Goal: Entertainment & Leisure: Consume media (video, audio)

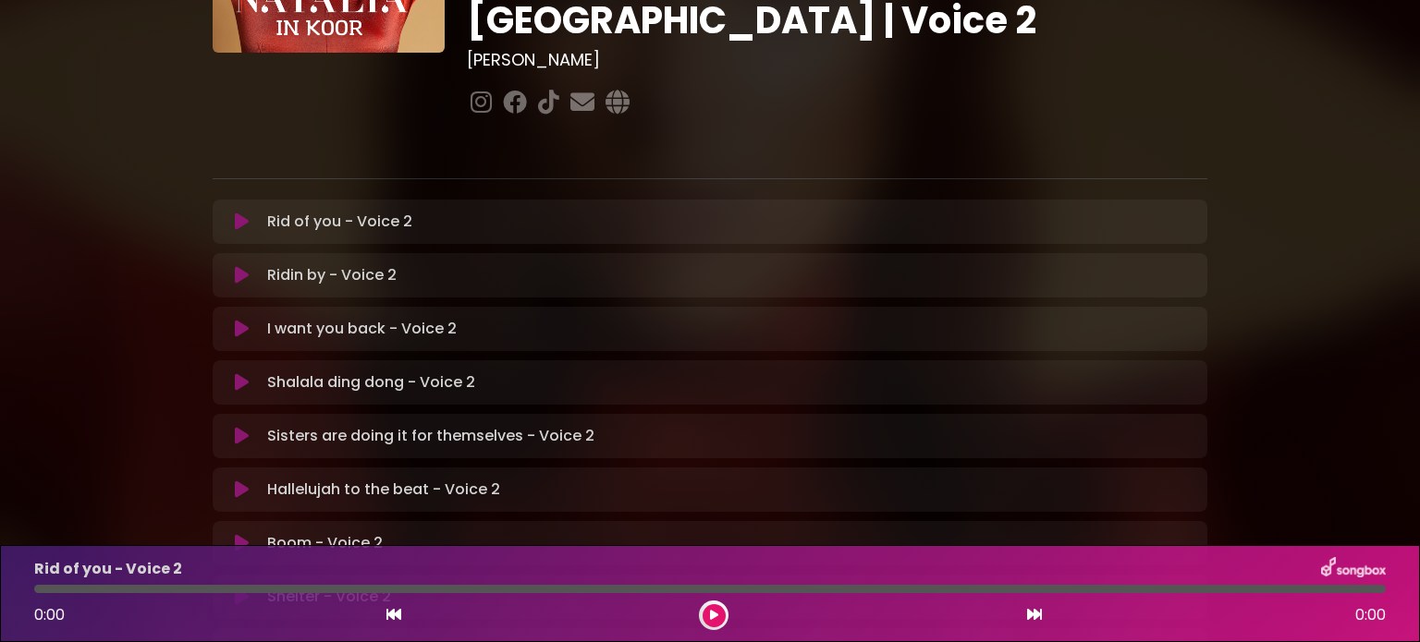
scroll to position [277, 0]
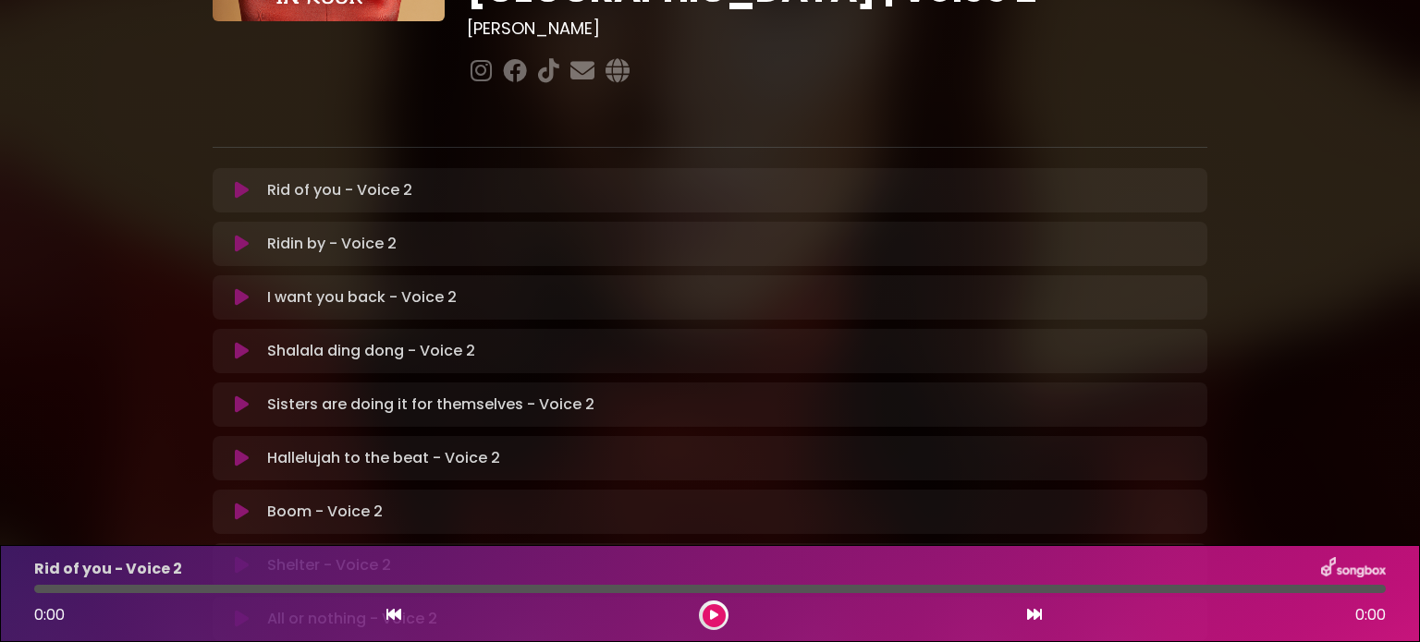
click at [240, 449] on icon at bounding box center [242, 458] width 14 height 18
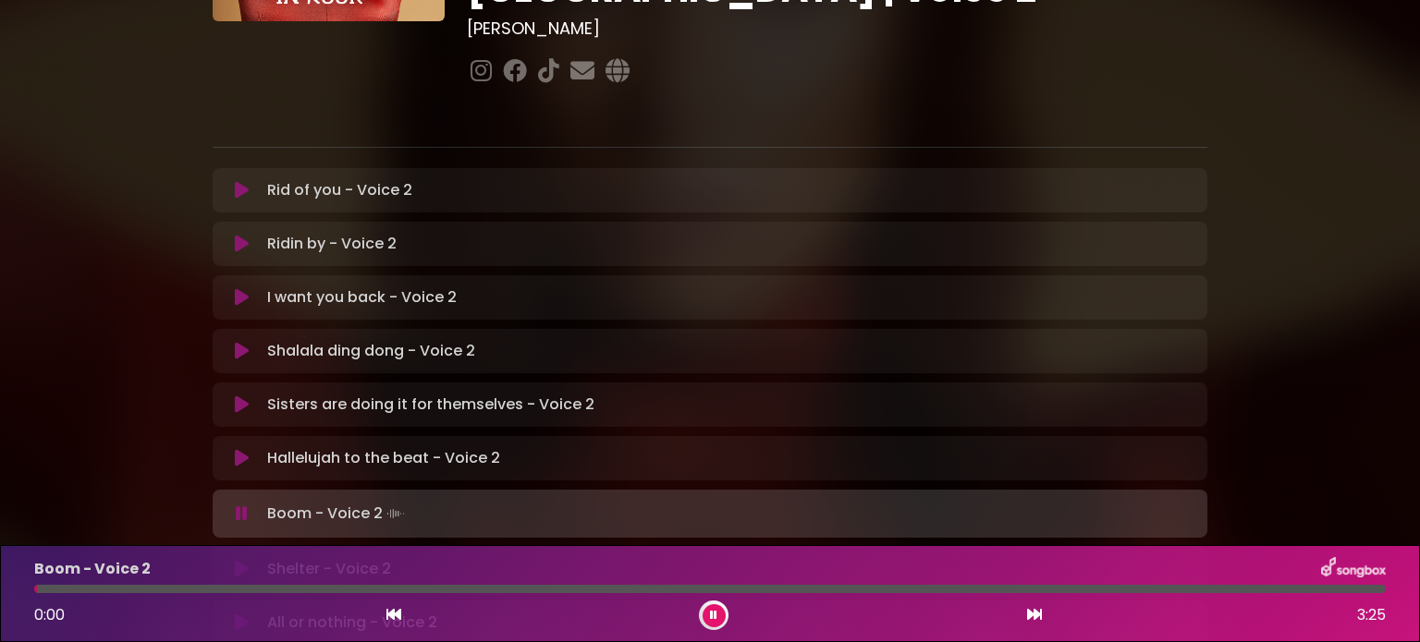
click at [245, 449] on icon at bounding box center [242, 458] width 14 height 18
click at [415, 558] on div "Shelter - Voice 2 Loading Track..." at bounding box center [728, 569] width 936 height 22
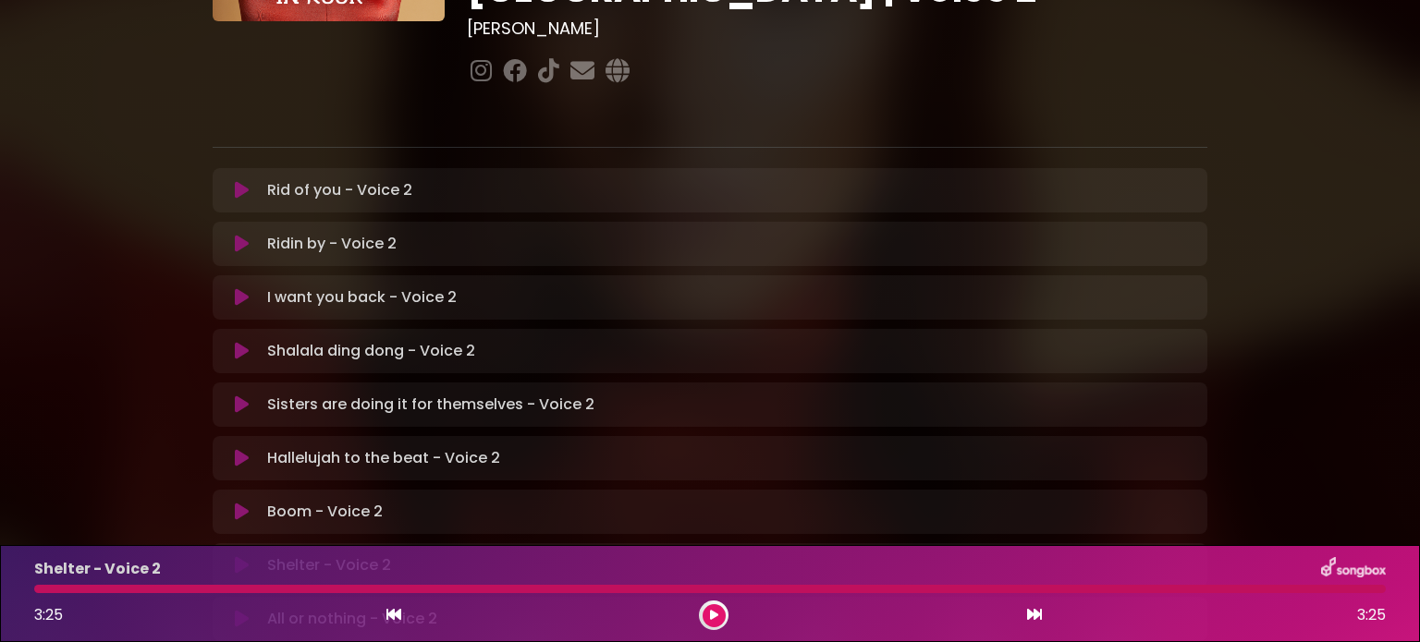
click at [246, 503] on icon at bounding box center [242, 512] width 14 height 18
click at [714, 617] on icon at bounding box center [713, 615] width 7 height 11
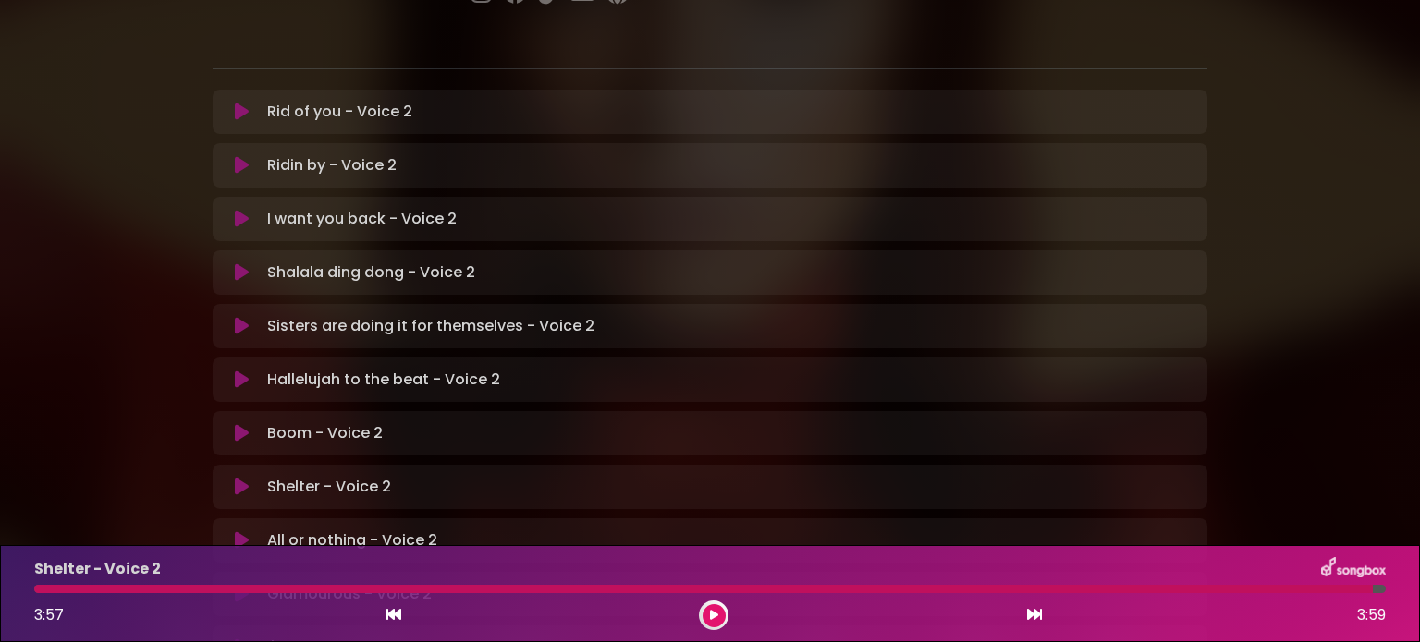
scroll to position [462, 0]
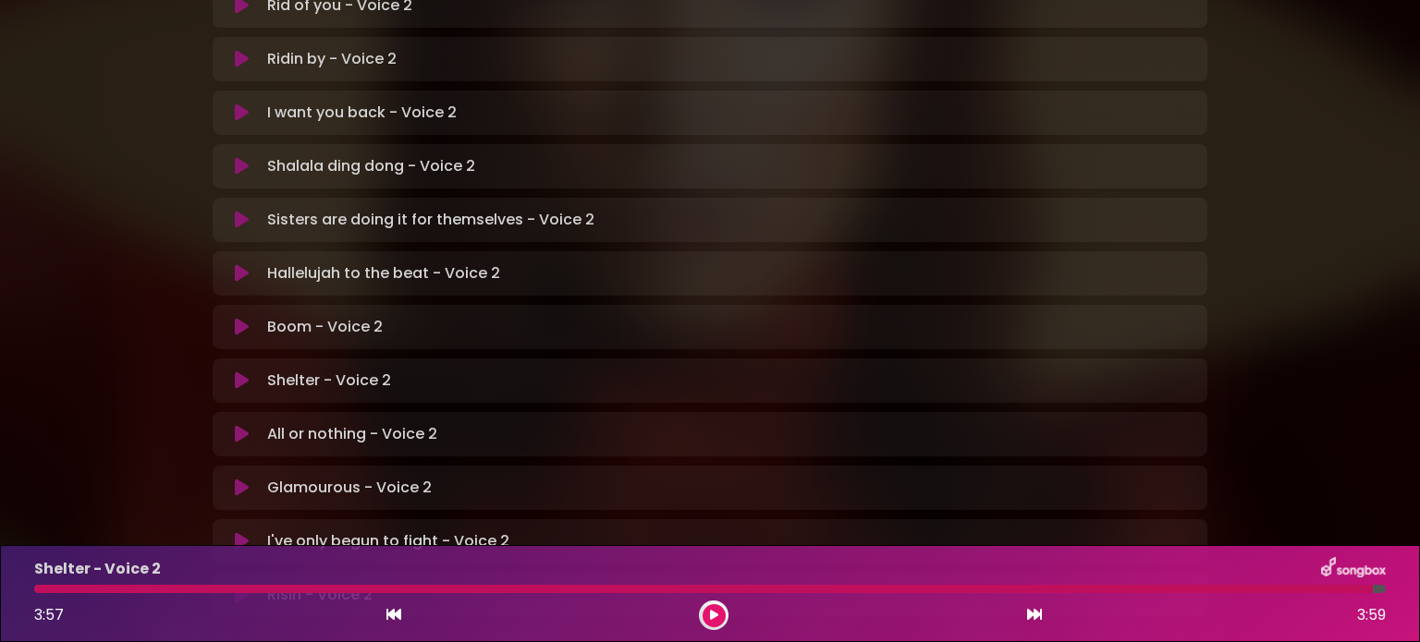
click at [238, 372] on icon at bounding box center [242, 381] width 14 height 18
click at [241, 372] on icon at bounding box center [242, 381] width 14 height 18
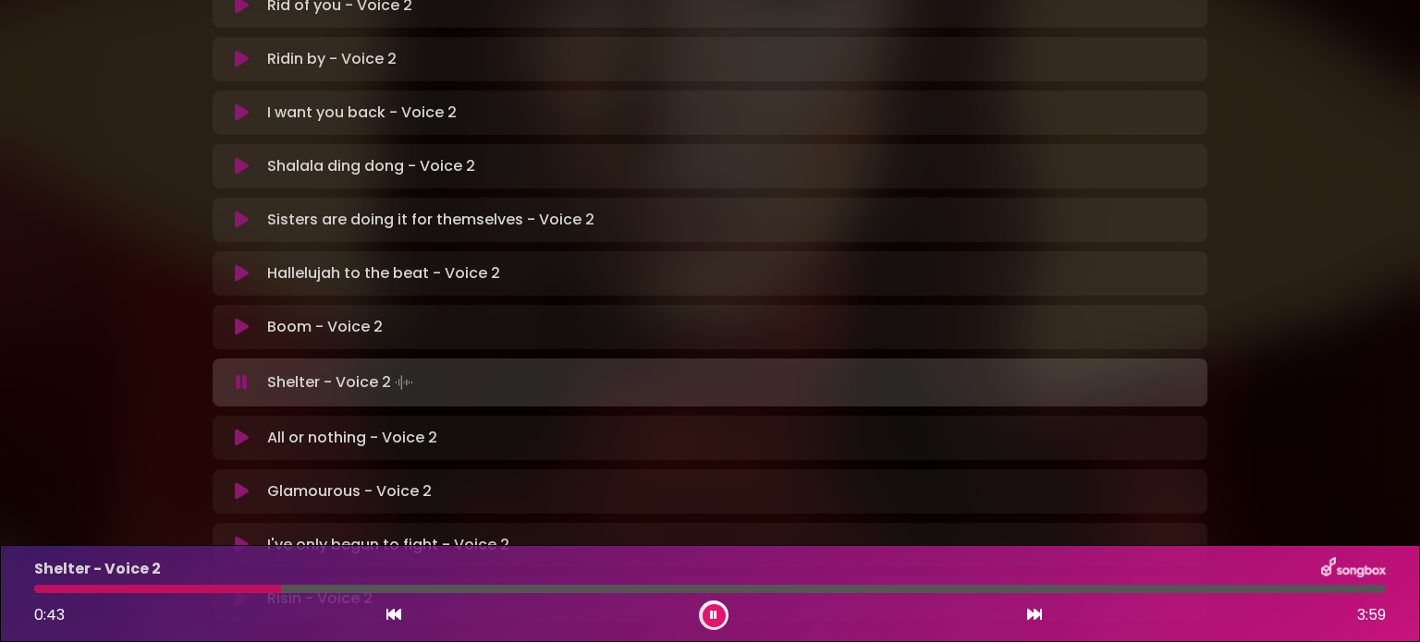
click at [719, 618] on button at bounding box center [714, 616] width 23 height 23
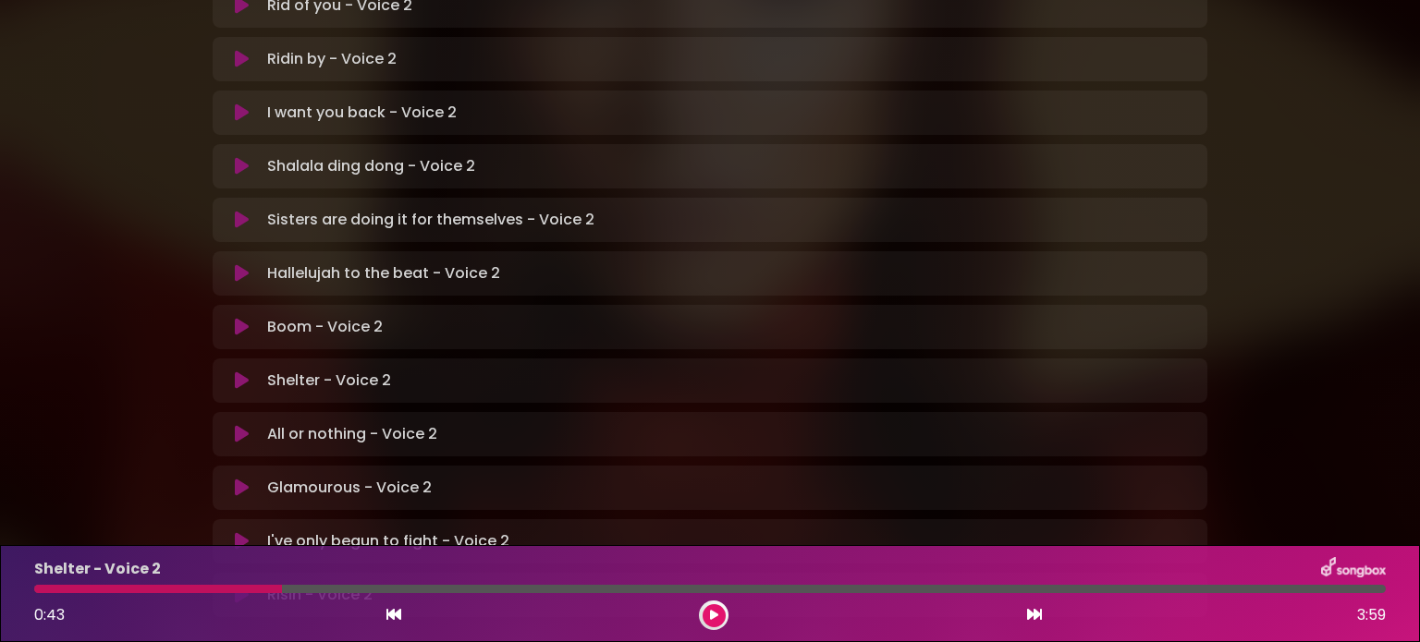
click at [240, 372] on icon at bounding box center [242, 381] width 14 height 18
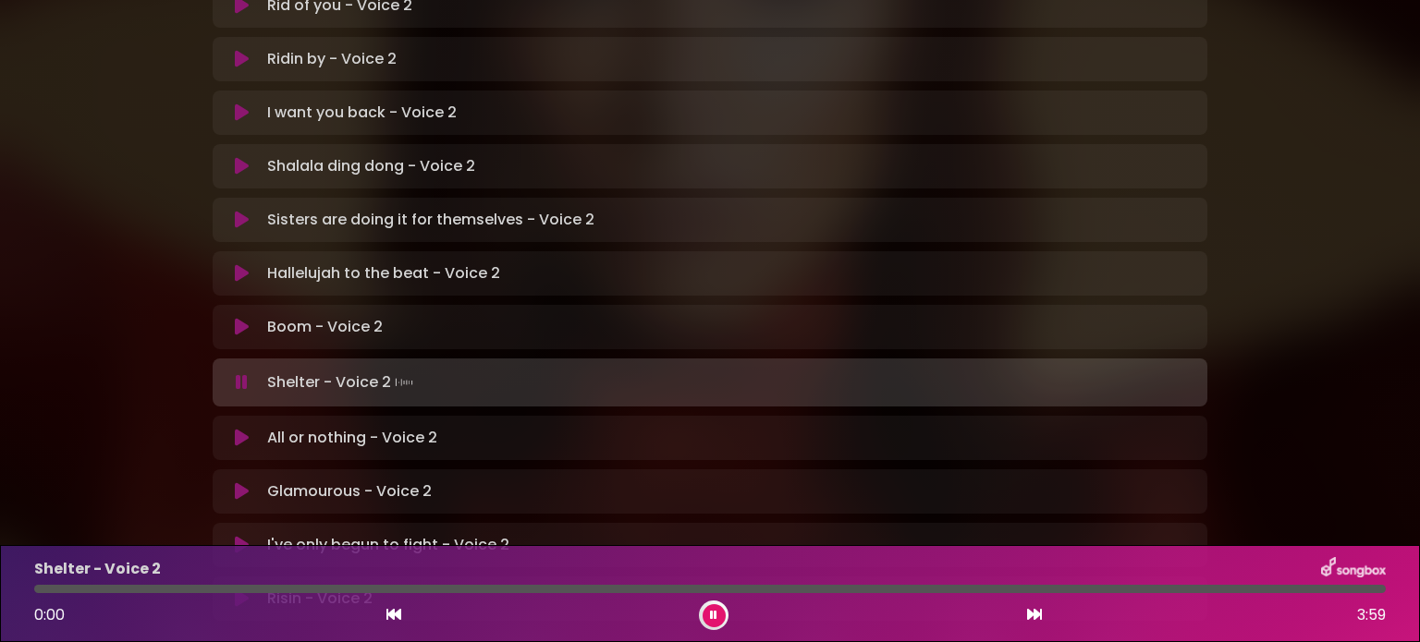
drag, startPoint x: 303, startPoint y: 591, endPoint x: 32, endPoint y: 598, distance: 271.0
click at [32, 598] on div "Shelter - Voice 2 0:00 3:59" at bounding box center [710, 593] width 1374 height 73
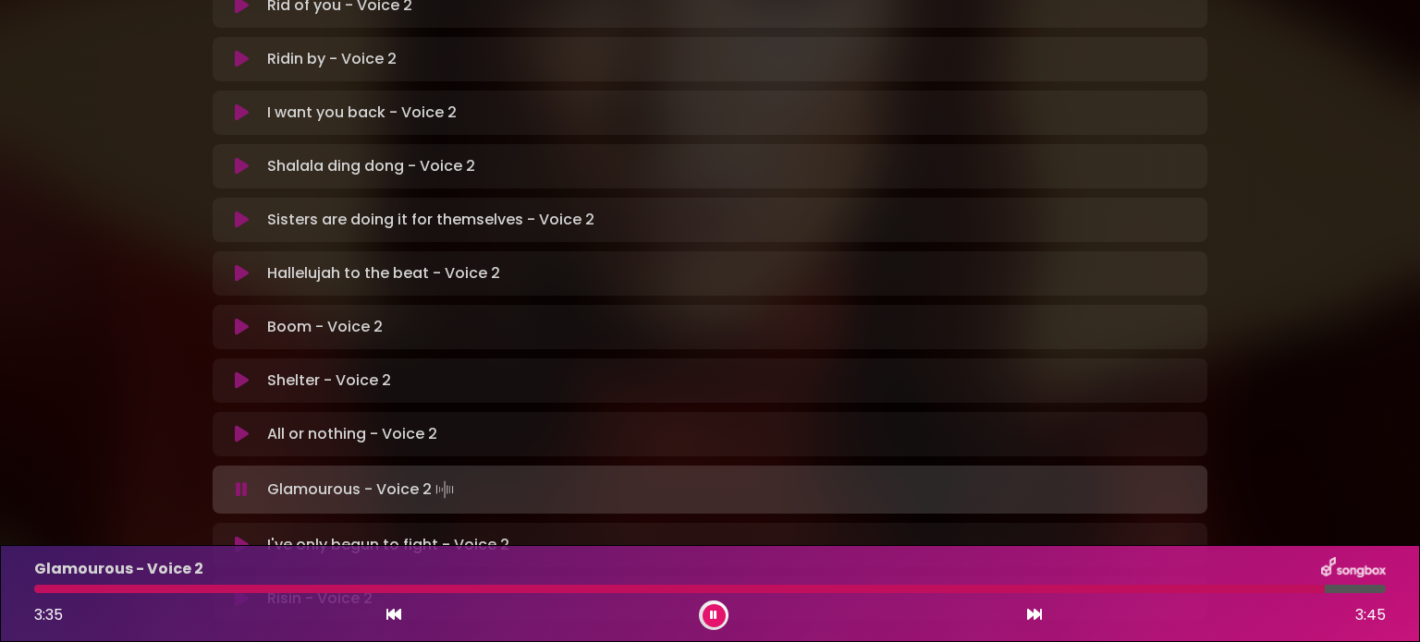
click at [709, 613] on button at bounding box center [714, 616] width 23 height 23
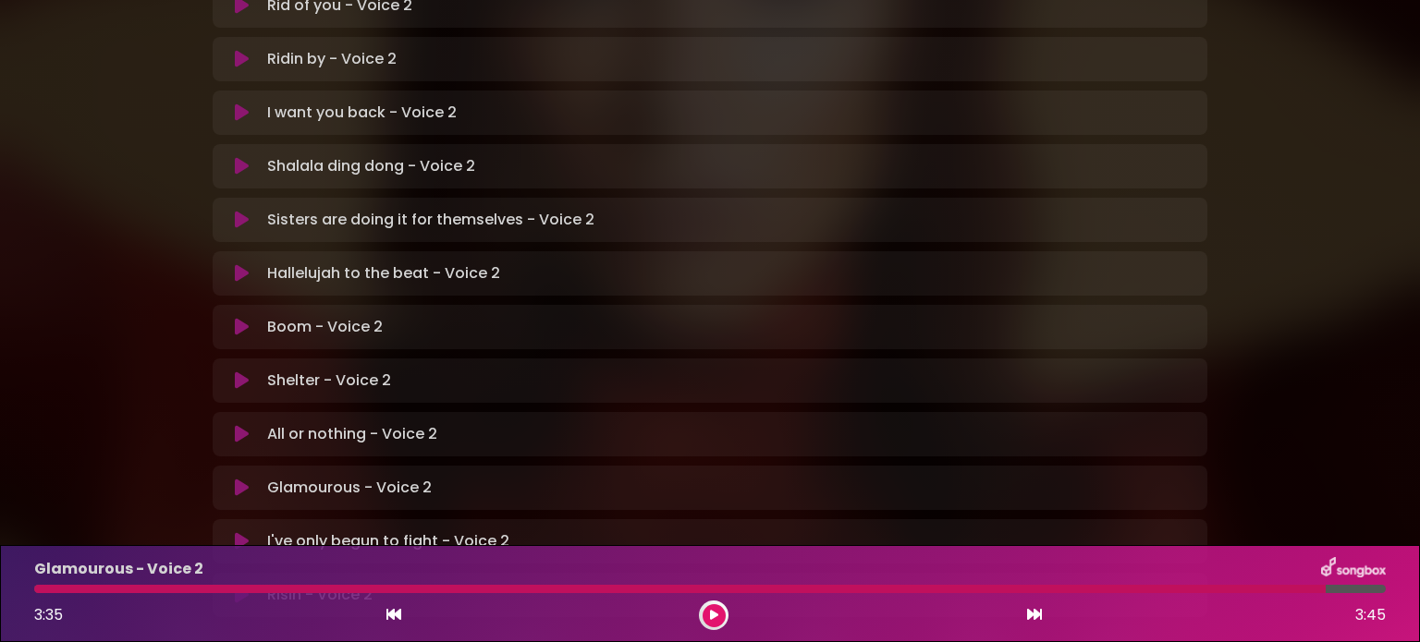
click at [395, 613] on icon at bounding box center [393, 614] width 15 height 15
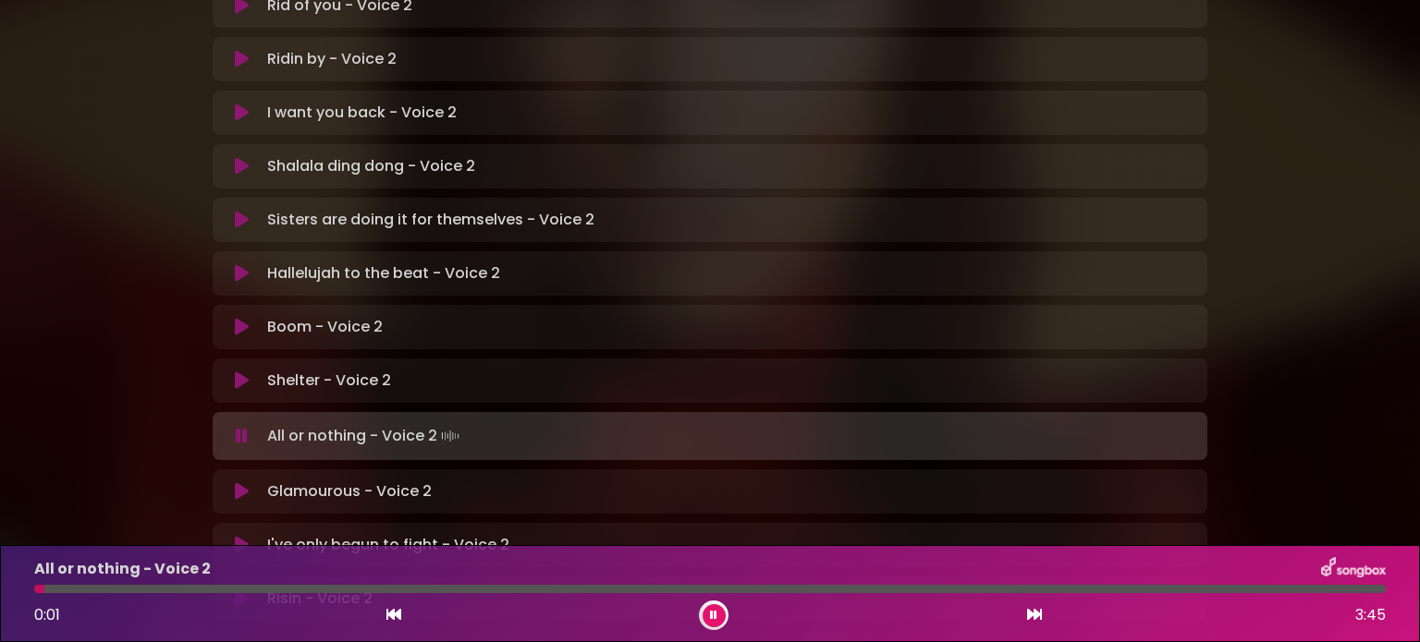
click at [325, 481] on p "Glamourous - Voice 2 Loading Track..." at bounding box center [349, 492] width 165 height 22
click at [246, 483] on icon at bounding box center [242, 492] width 14 height 18
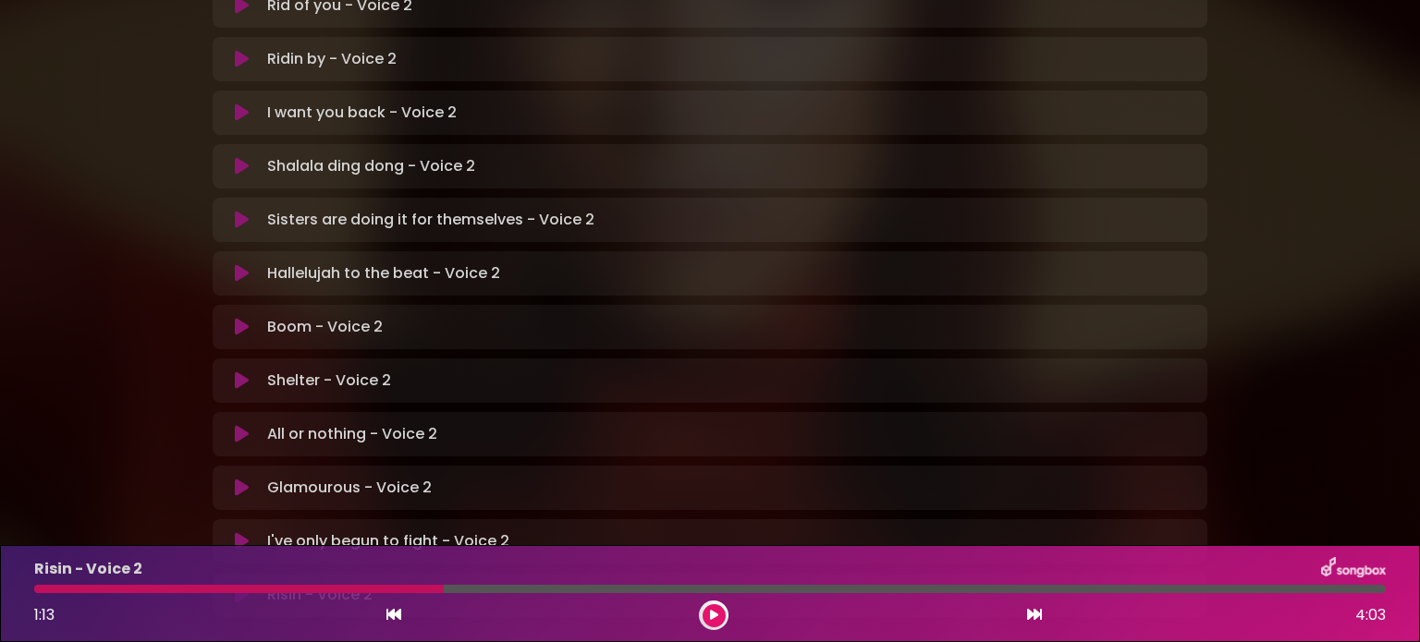
click at [608, 558] on div "Risin - Voice 2" at bounding box center [710, 569] width 1374 height 24
click at [244, 532] on icon at bounding box center [242, 541] width 14 height 18
drag, startPoint x: 246, startPoint y: 465, endPoint x: 685, endPoint y: 454, distance: 439.2
click at [266, 531] on div "I've only begun to fight - Voice 2 Loading Track..." at bounding box center [710, 542] width 972 height 22
